Goal: Check status: Check status

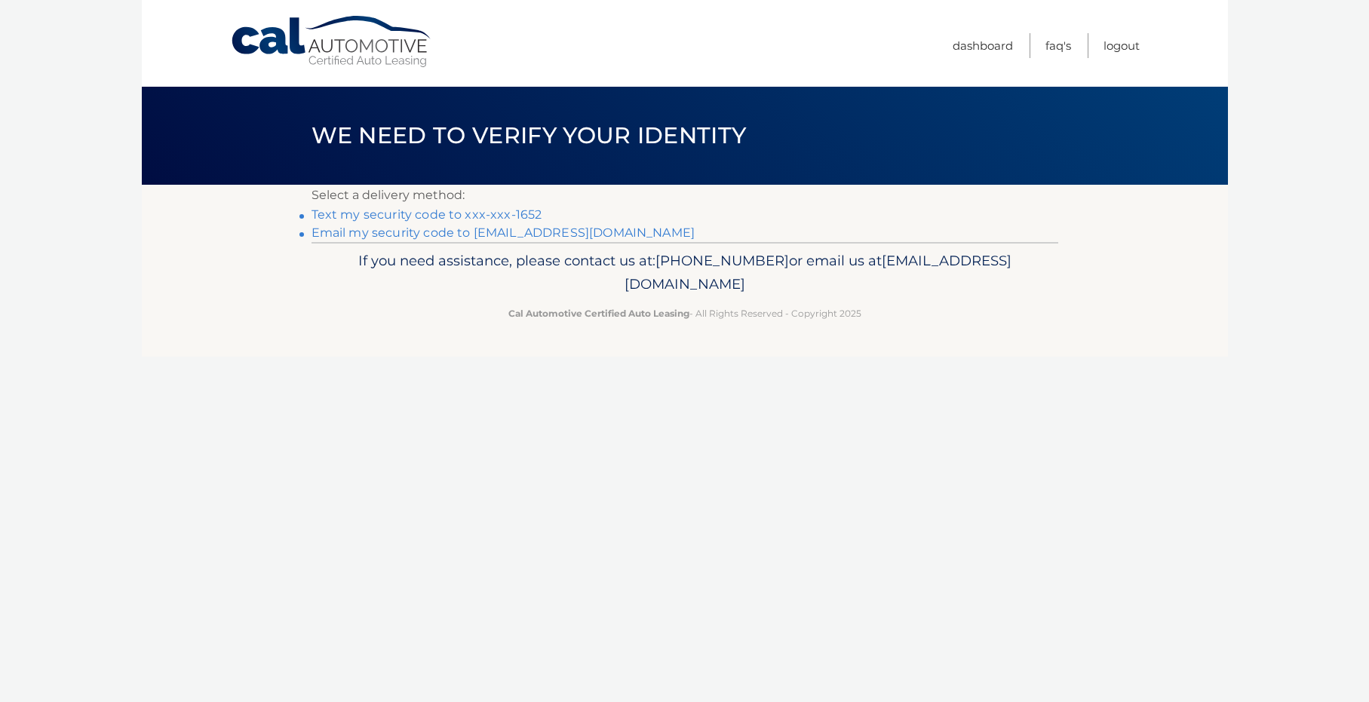
click at [474, 217] on link "Text my security code to xxx-xxx-1652" at bounding box center [426, 214] width 231 height 14
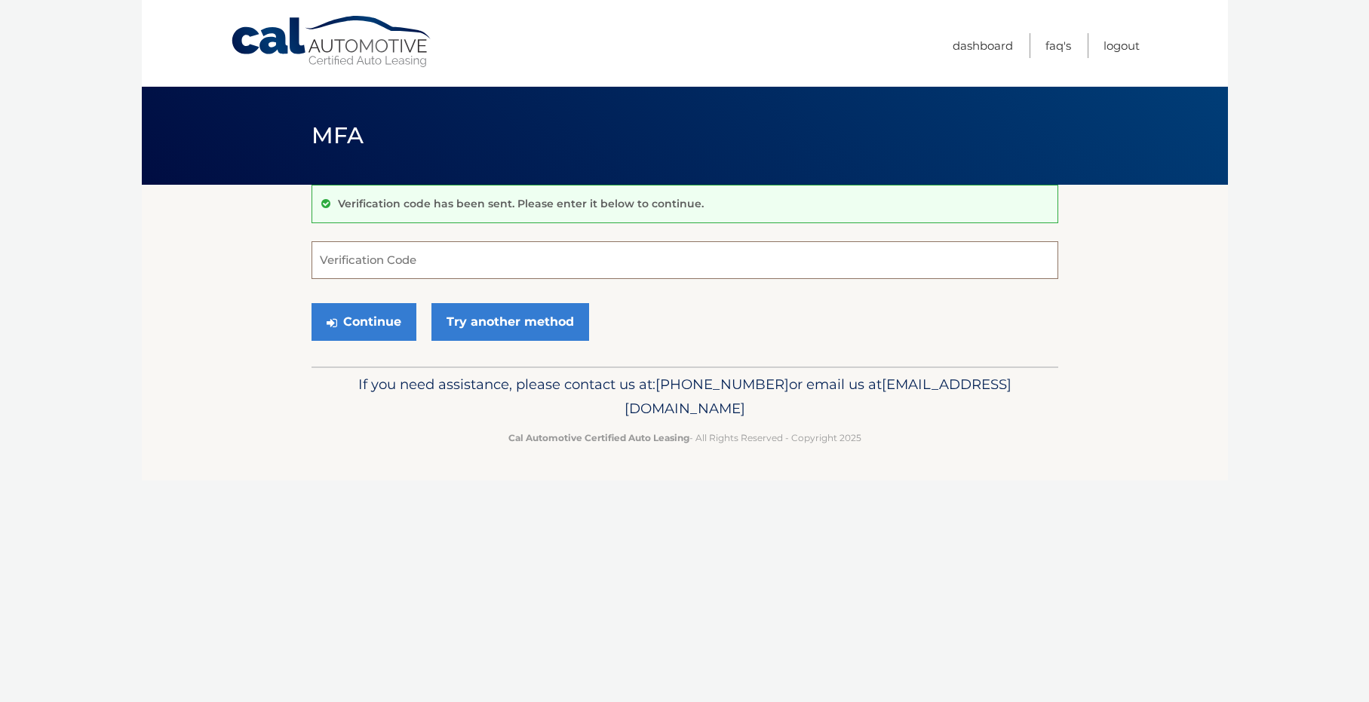
click at [375, 259] on input "Verification Code" at bounding box center [684, 260] width 746 height 38
type input "744055"
click at [329, 311] on button "Continue" at bounding box center [363, 322] width 105 height 38
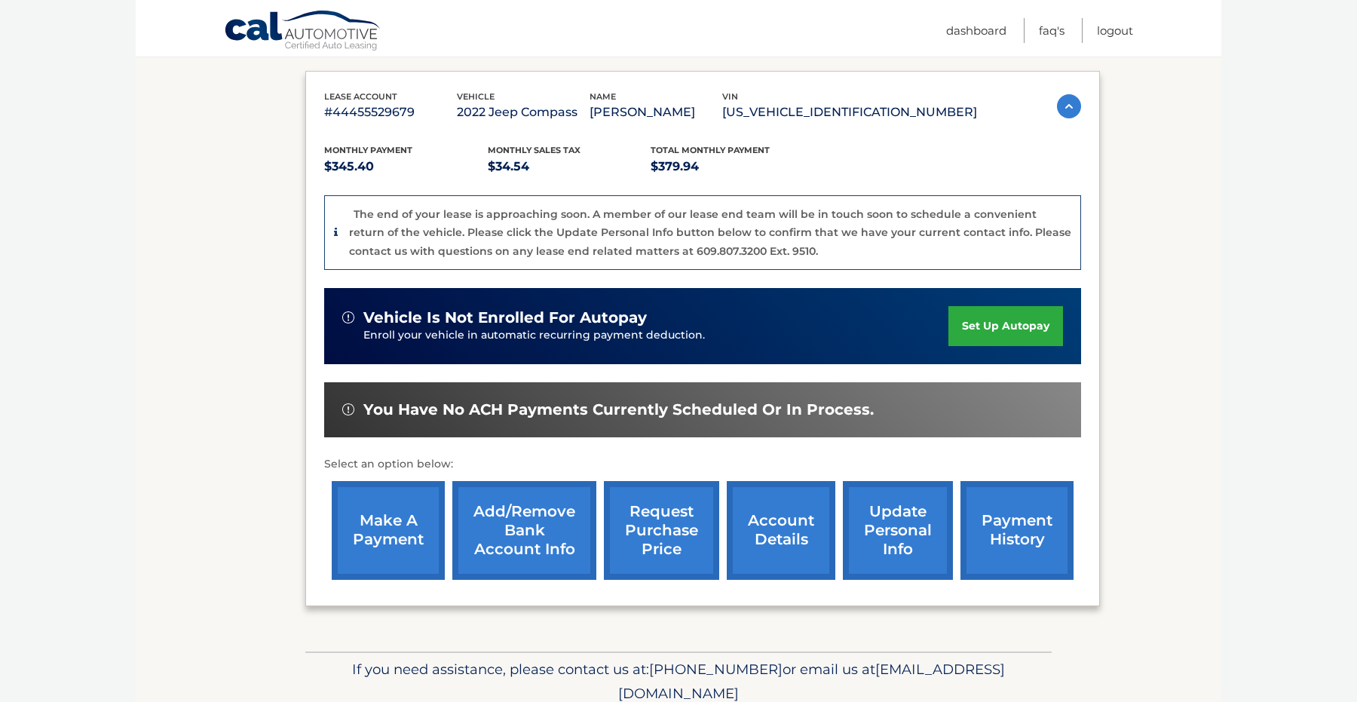
scroll to position [263, 0]
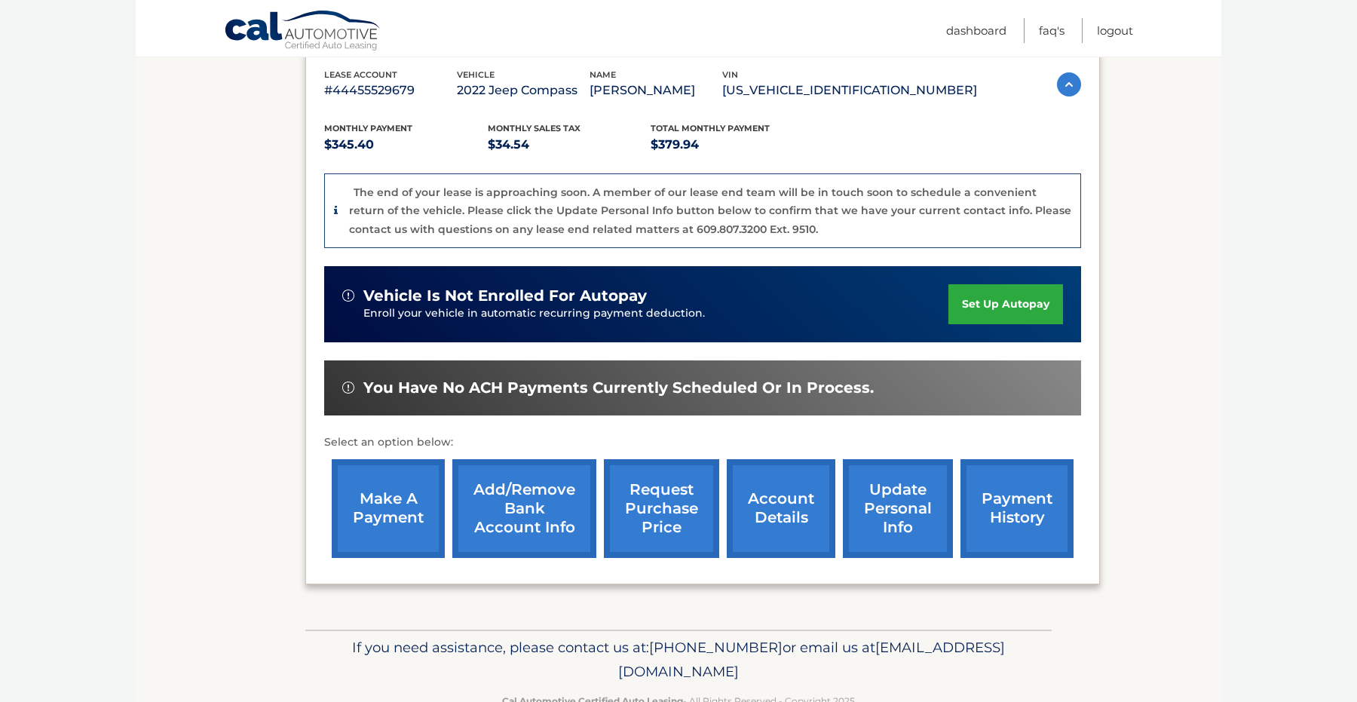
click at [363, 522] on link "make a payment" at bounding box center [388, 508] width 113 height 99
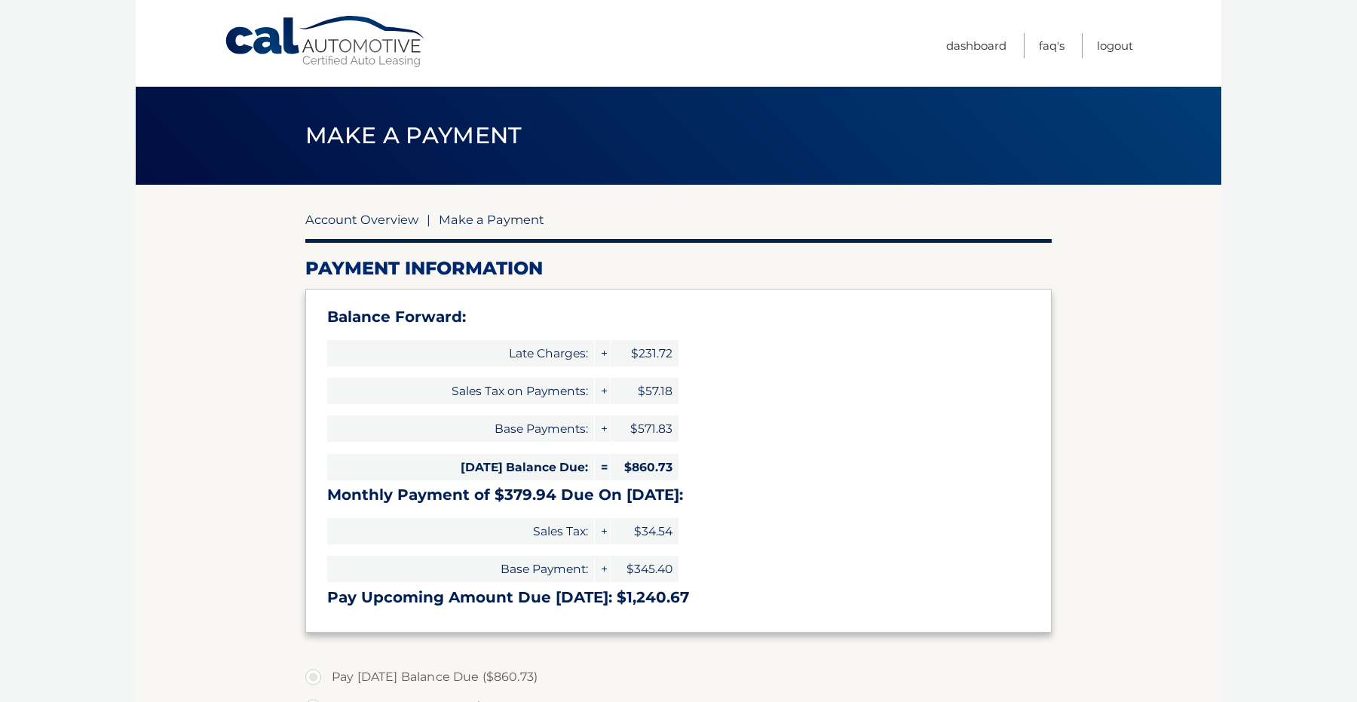
click at [374, 217] on link "Account Overview" at bounding box center [361, 219] width 113 height 15
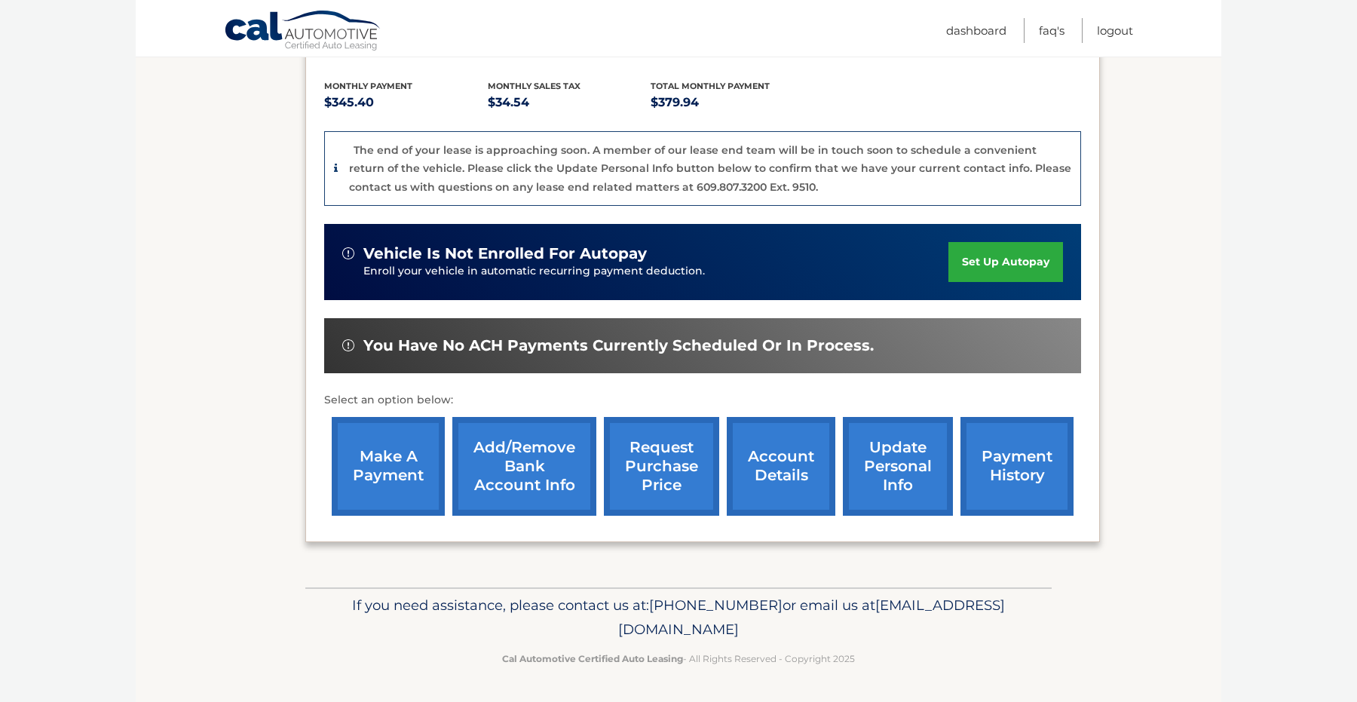
scroll to position [326, 0]
click at [1027, 474] on link "payment history" at bounding box center [1017, 466] width 113 height 99
